Goal: Task Accomplishment & Management: Use online tool/utility

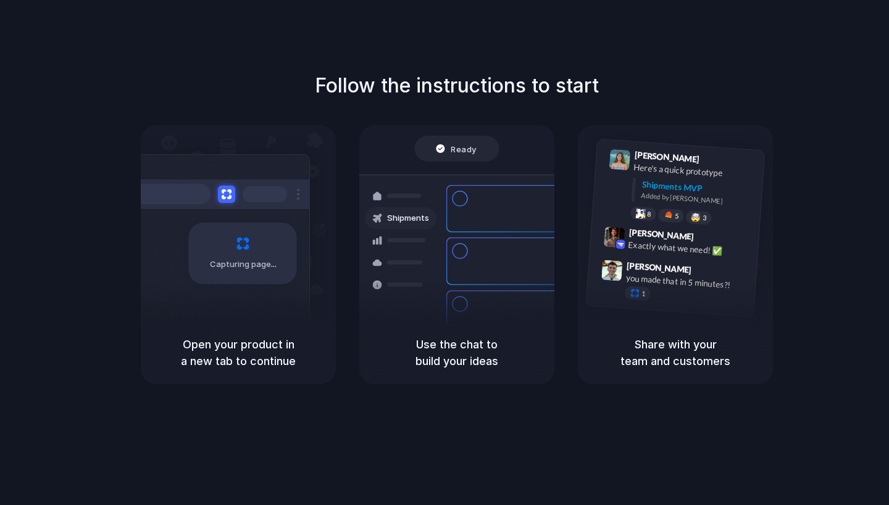
click at [472, 323] on div "Use the chat to build your ideas" at bounding box center [456, 352] width 195 height 63
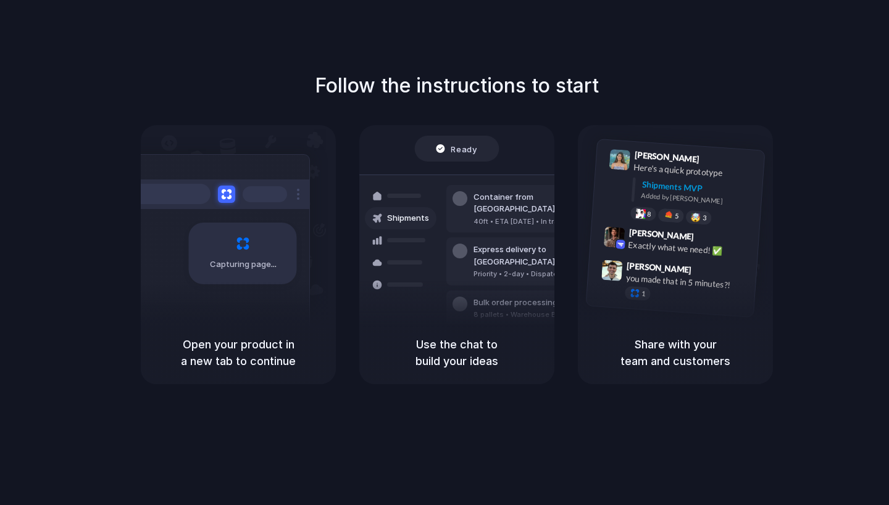
click at [495, 244] on div "Express delivery to [GEOGRAPHIC_DATA]" at bounding box center [539, 256] width 133 height 24
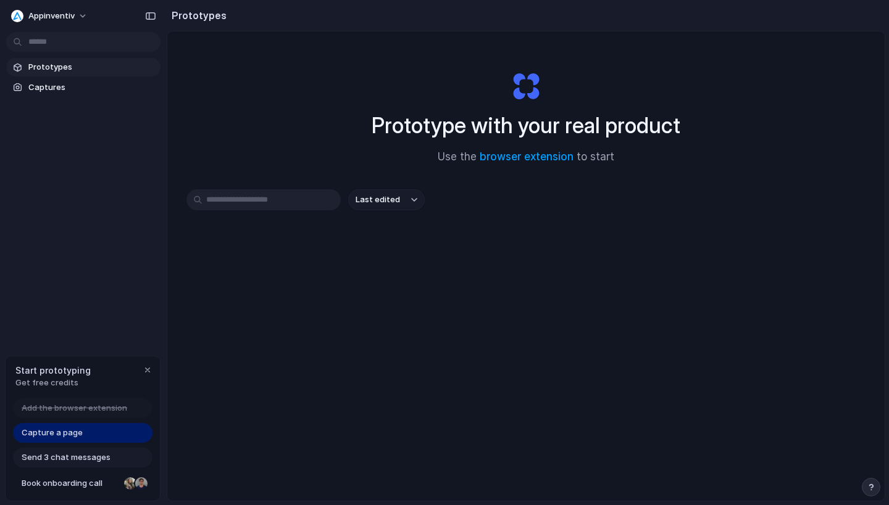
click at [313, 205] on input "text" at bounding box center [263, 199] width 154 height 21
click at [358, 202] on span "Last edited" at bounding box center [377, 200] width 44 height 12
click at [115, 440] on link "Capture a page" at bounding box center [82, 433] width 139 height 20
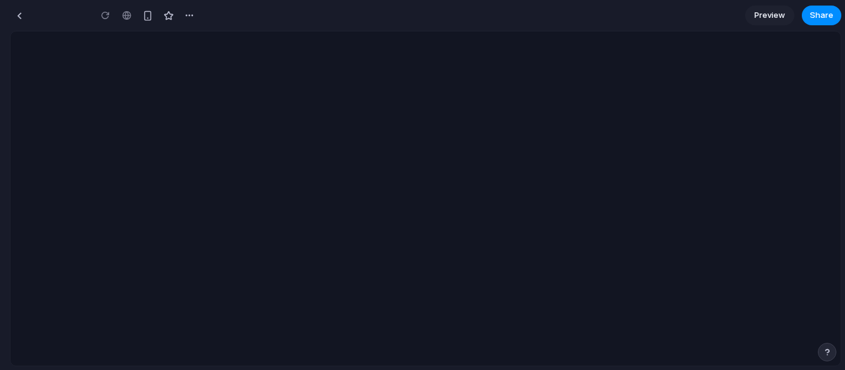
type input "**********"
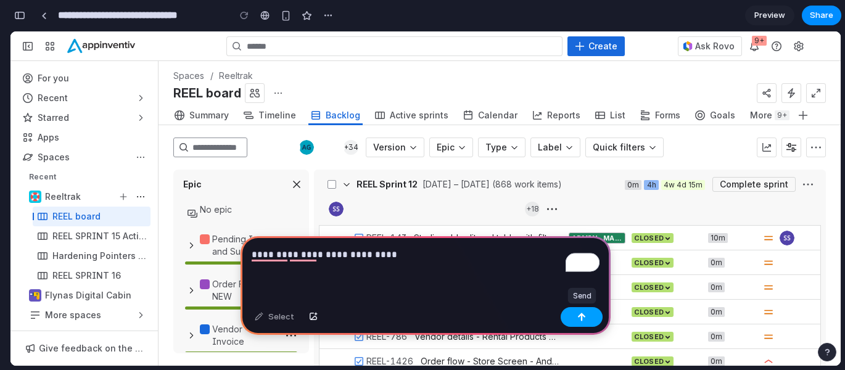
click at [577, 321] on button "button" at bounding box center [582, 317] width 42 height 20
